Goal: Task Accomplishment & Management: Complete application form

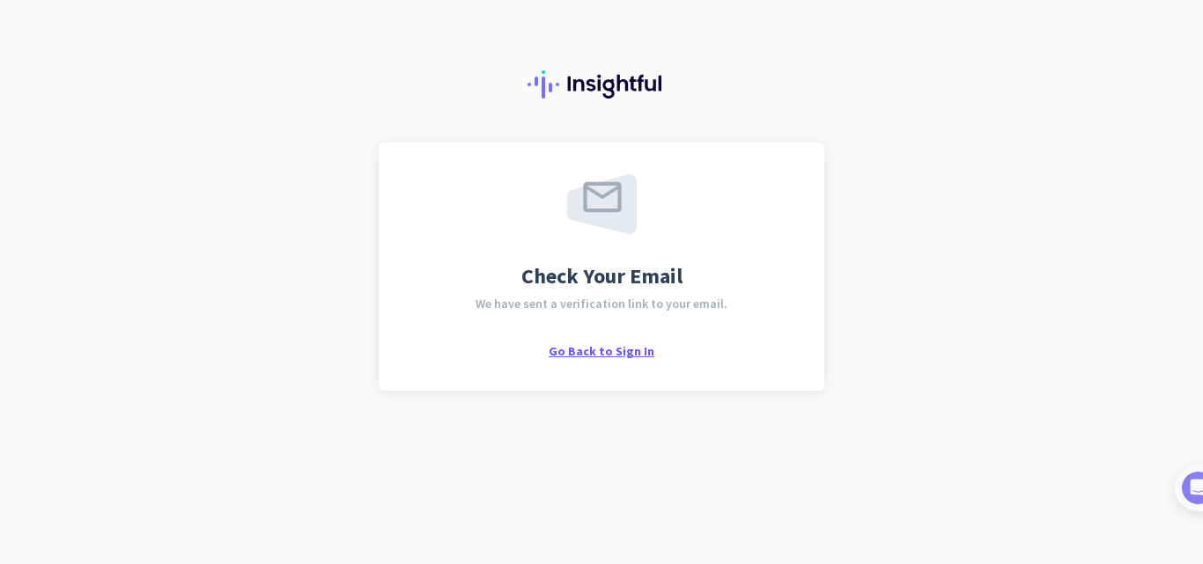
click at [569, 350] on span "Go Back to Sign In" at bounding box center [602, 351] width 106 height 16
click at [579, 330] on div "Check Your Email We have sent a verification link to your email. Go Back to Sig…" at bounding box center [601, 266] width 382 height 185
